Goal: Find contact information: Find contact information

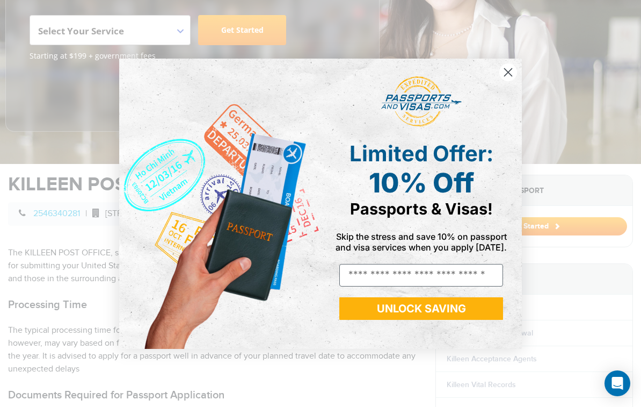
click at [508, 69] on circle "Close dialog" at bounding box center [509, 72] width 18 height 18
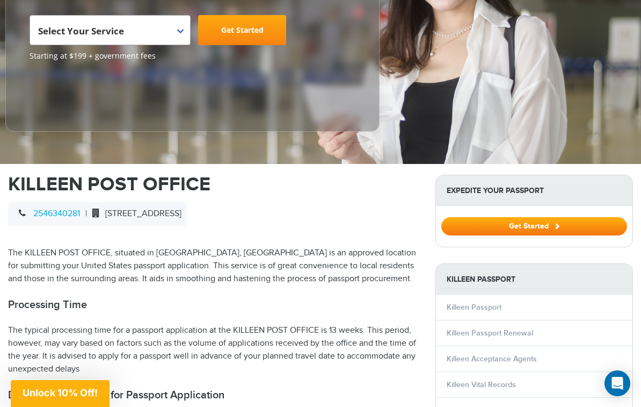
click at [124, 208] on span "[STREET_ADDRESS]" at bounding box center [134, 213] width 95 height 10
click at [115, 208] on span "[STREET_ADDRESS]" at bounding box center [134, 213] width 95 height 10
click at [115, 202] on div "2546340281 | [STREET_ADDRESS]" at bounding box center [97, 214] width 179 height 24
click at [113, 208] on span "[STREET_ADDRESS]" at bounding box center [134, 213] width 95 height 10
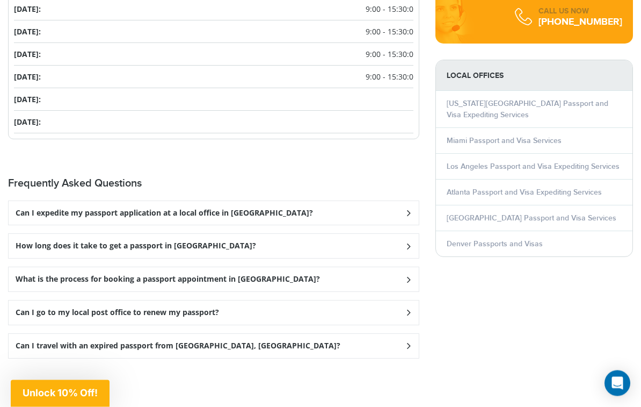
scroll to position [1387, 0]
click at [414, 201] on div "Can I expedite my passport application at a local office in [GEOGRAPHIC_DATA]?" at bounding box center [214, 213] width 410 height 24
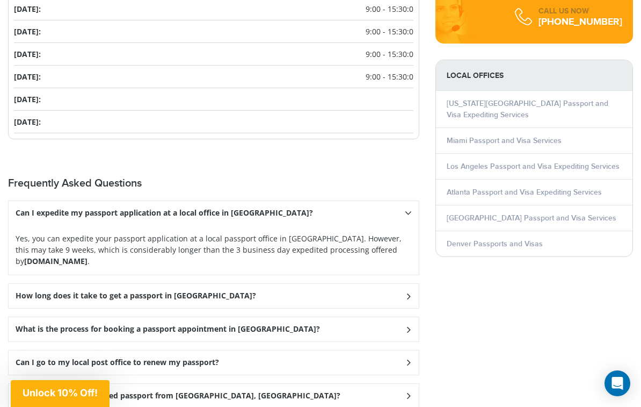
click at [38, 256] on strong "[DOMAIN_NAME]" at bounding box center [55, 261] width 63 height 10
click at [408, 292] on icon at bounding box center [408, 295] width 11 height 7
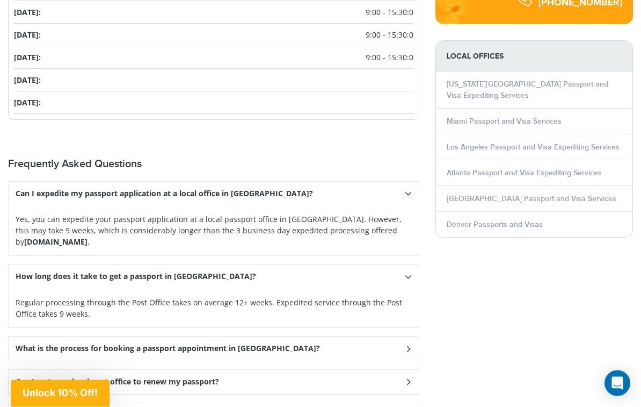
click at [406, 345] on icon at bounding box center [408, 348] width 11 height 7
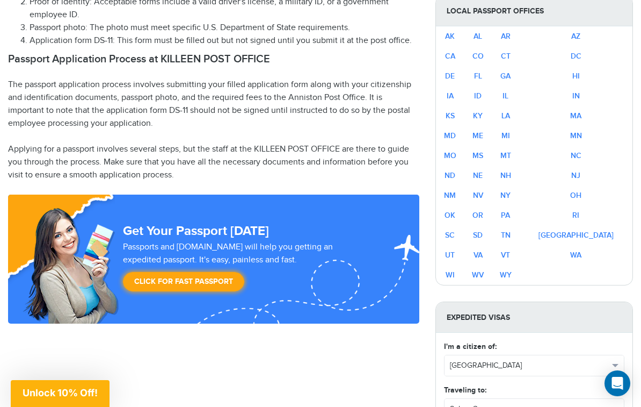
scroll to position [614, 0]
